Goal: Task Accomplishment & Management: Manage account settings

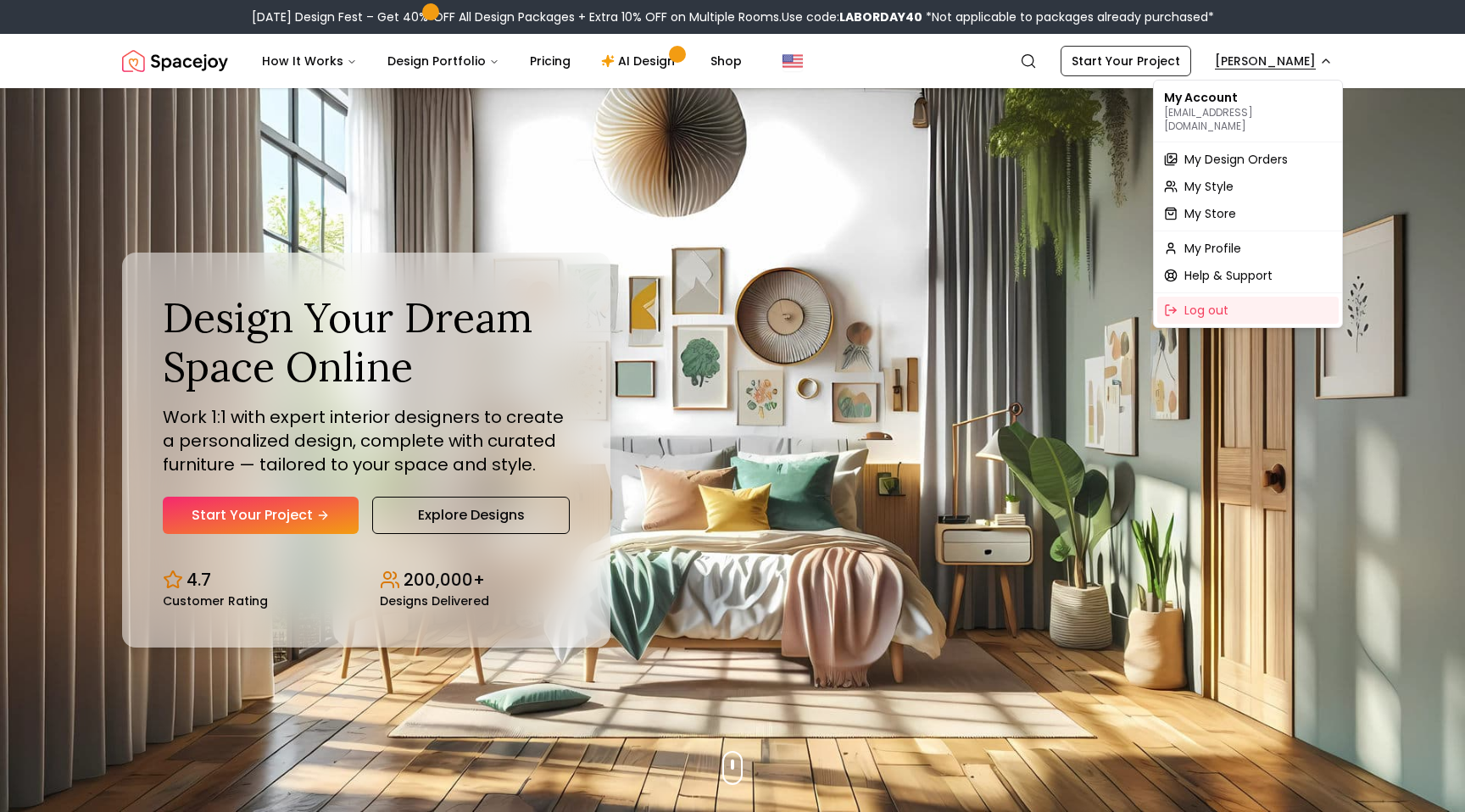
click at [1251, 151] on span "My Design Orders" at bounding box center [1235, 159] width 103 height 17
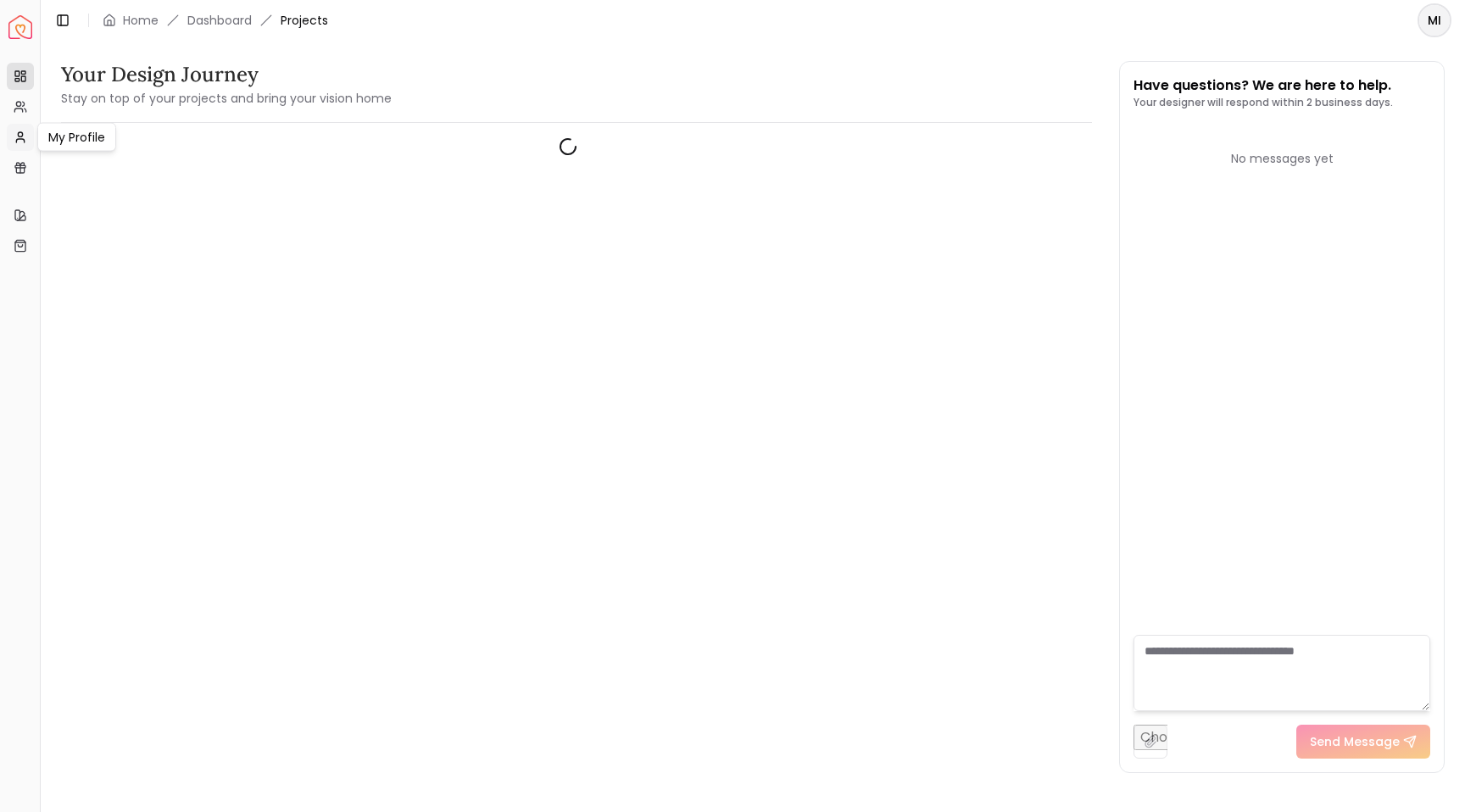
click at [13, 124] on link "My Profile" at bounding box center [20, 137] width 27 height 27
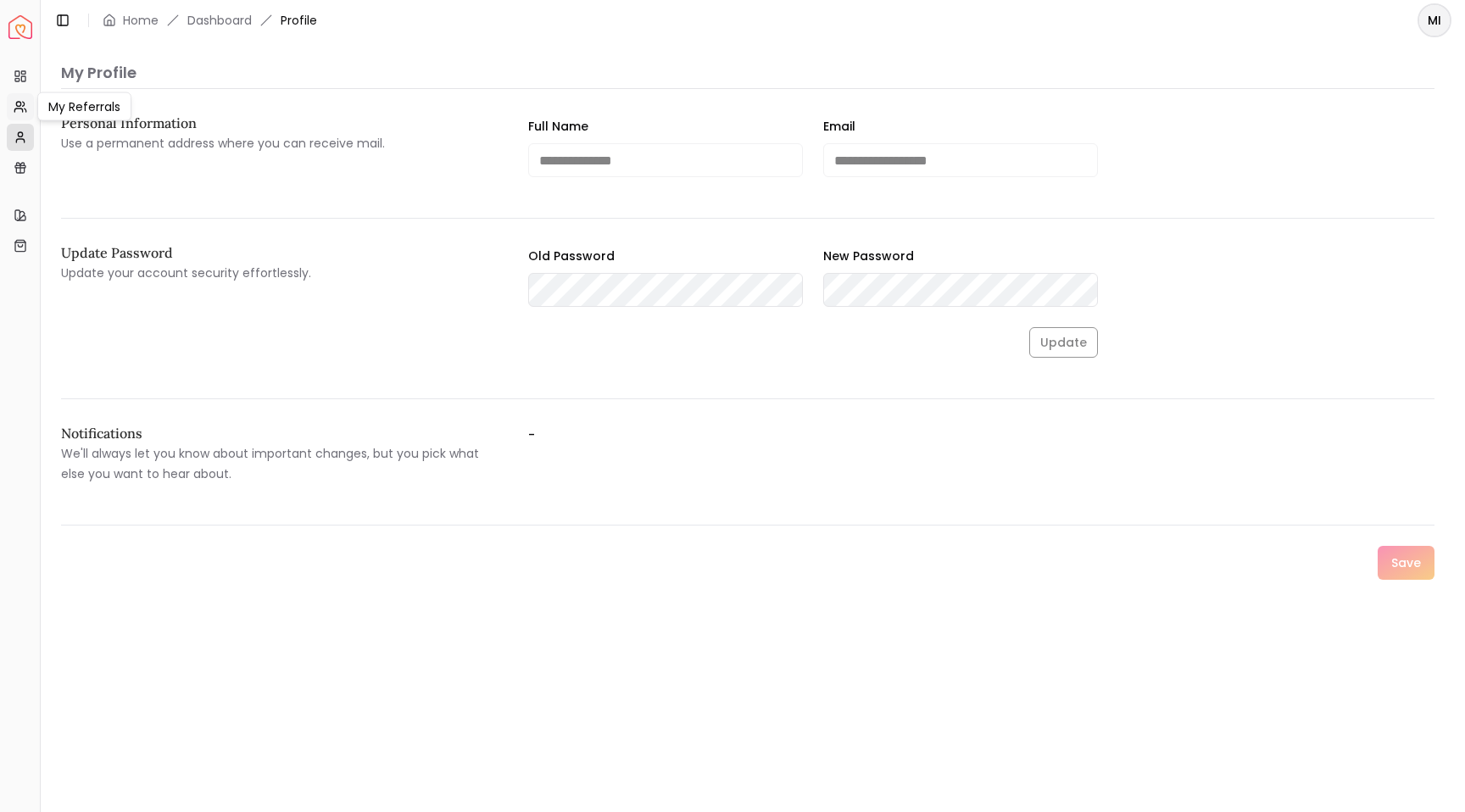
click at [16, 105] on circle at bounding box center [18, 103] width 4 height 4
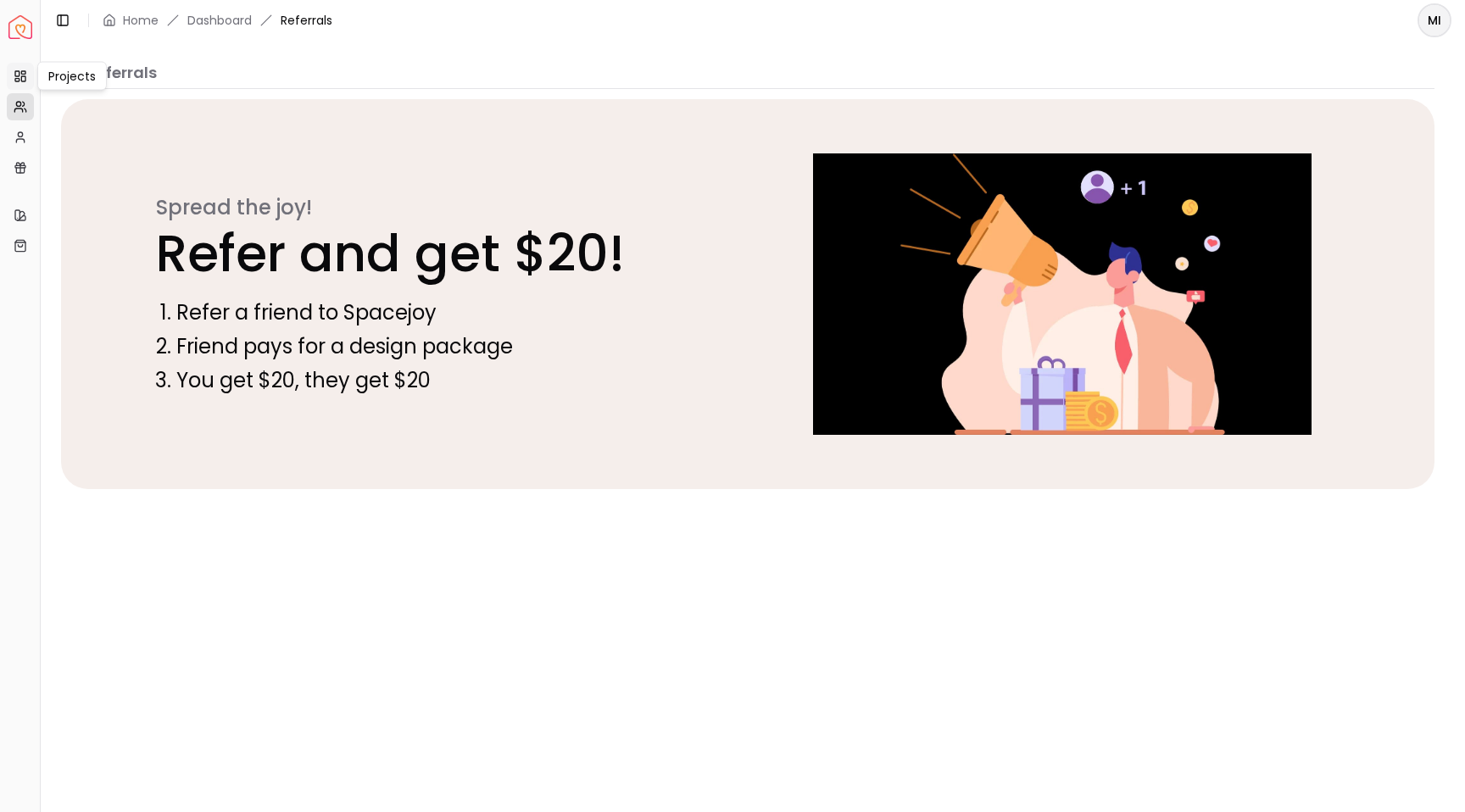
click at [13, 74] on link "Projects" at bounding box center [20, 76] width 27 height 27
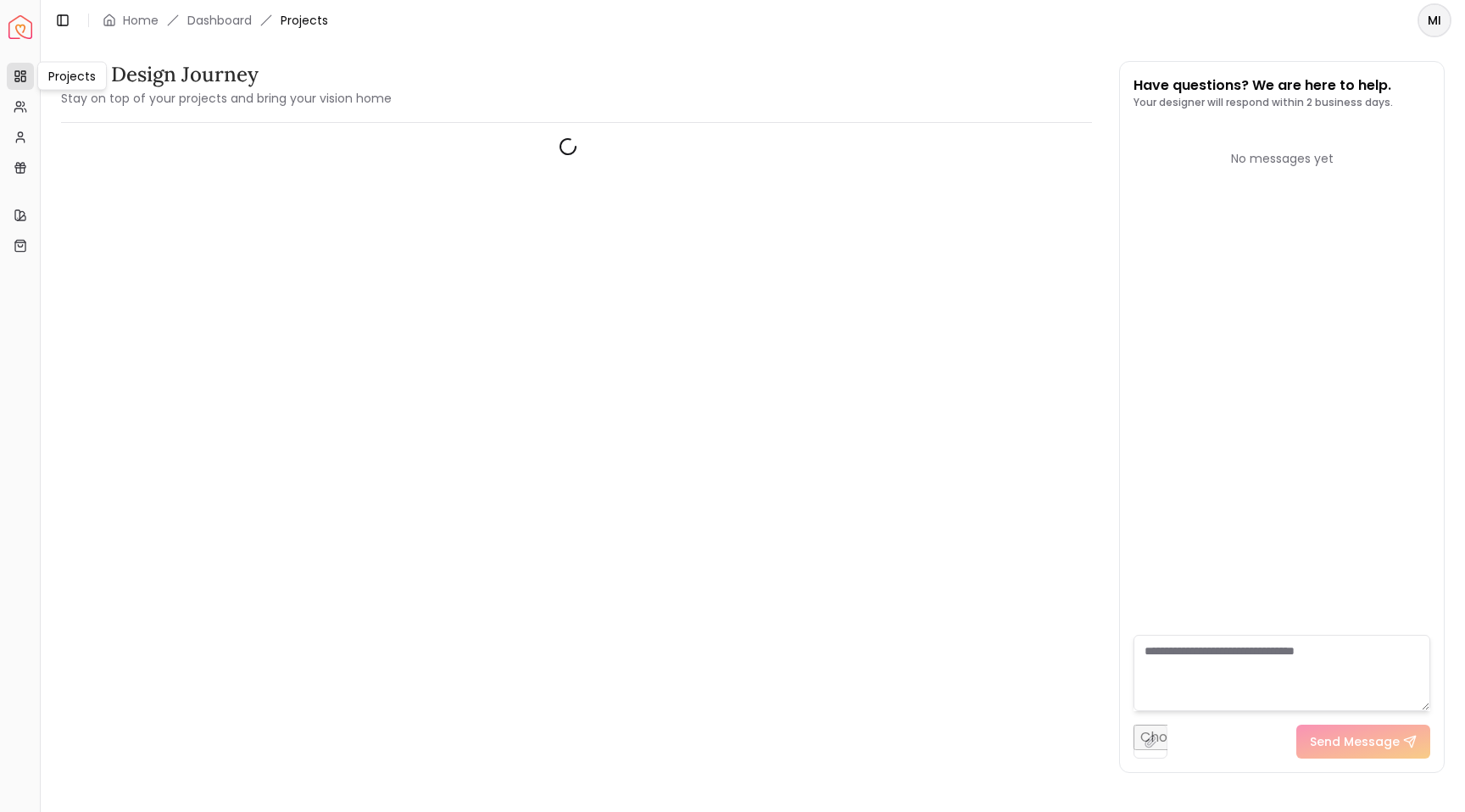
click at [29, 73] on link "Projects" at bounding box center [20, 76] width 27 height 27
click at [103, 26] on icon "breadcrumb" at bounding box center [109, 19] width 13 height 13
click at [130, 30] on div "Toggle Sidebar Home Dashboard Projects" at bounding box center [190, 20] width 301 height 24
